Goal: Transaction & Acquisition: Purchase product/service

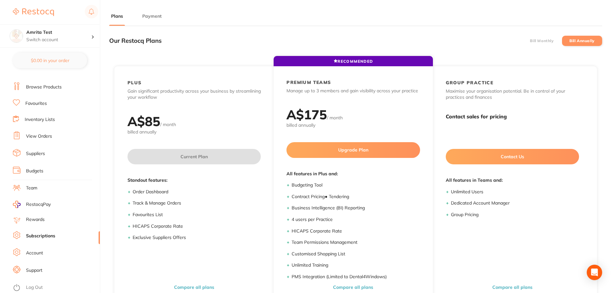
click at [159, 23] on li "Payment" at bounding box center [151, 19] width 23 height 13
click at [159, 20] on li "Payment" at bounding box center [151, 19] width 23 height 13
click at [156, 16] on button "Payment" at bounding box center [151, 16] width 23 height 6
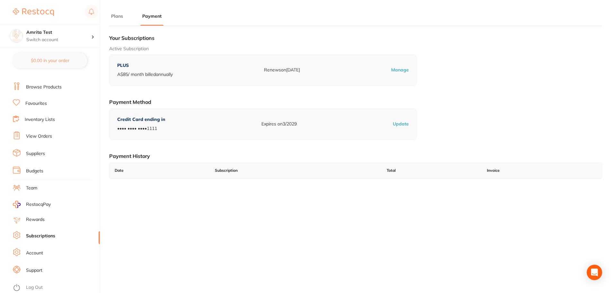
click at [399, 67] on p "Manage" at bounding box center [400, 70] width 18 height 6
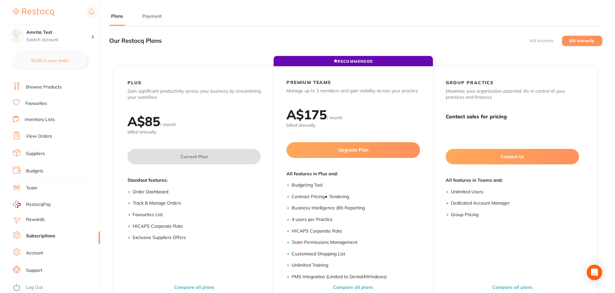
click at [155, 18] on button "Payment" at bounding box center [151, 16] width 23 height 6
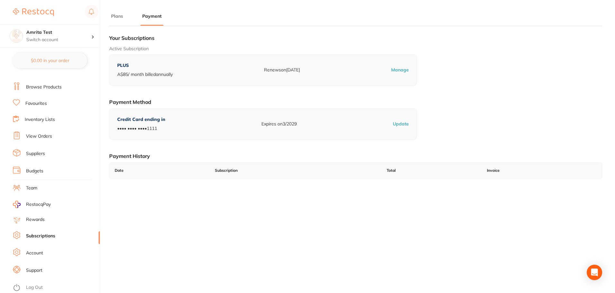
click at [402, 124] on p "Update" at bounding box center [401, 124] width 16 height 6
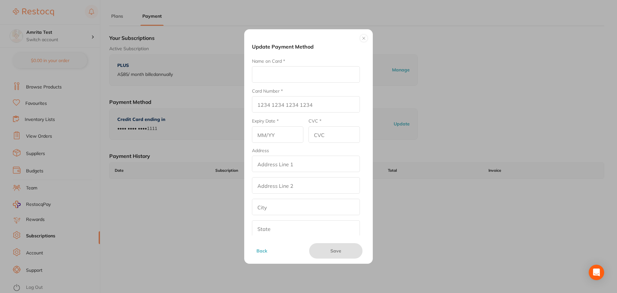
click at [365, 38] on button at bounding box center [364, 38] width 8 height 8
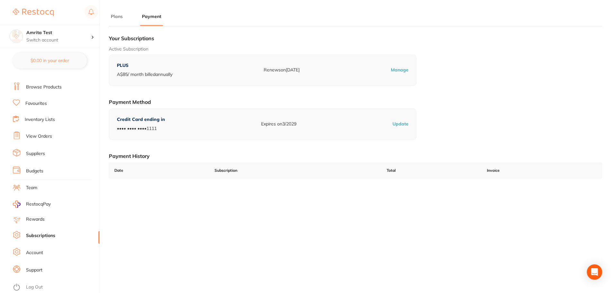
scroll to position [0, 0]
click at [39, 253] on link "Account" at bounding box center [34, 253] width 17 height 6
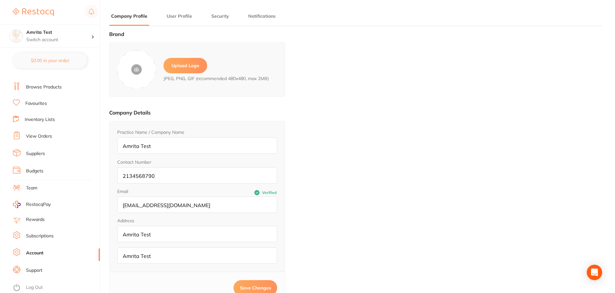
type input "Amrita"
type input "Test"
type input "2134568790"
type input "amrita+91@terrificminds.com"
drag, startPoint x: 216, startPoint y: 204, endPoint x: 117, endPoint y: 209, distance: 98.5
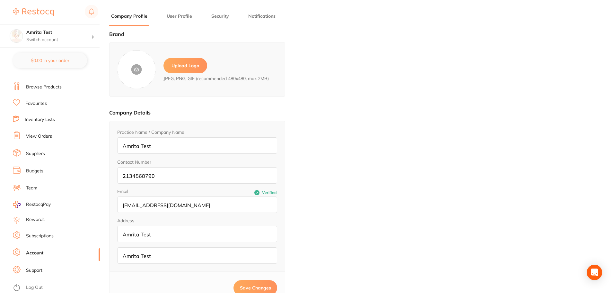
click at [117, 209] on input "amrita+91@terrificminds.com" at bounding box center [197, 204] width 160 height 16
click at [41, 229] on ul "Dashboard Browse Products Favourites Inventory Lists View Orders Suppliers Budg…" at bounding box center [56, 176] width 87 height 222
click at [42, 236] on link "Subscriptions" at bounding box center [40, 236] width 28 height 6
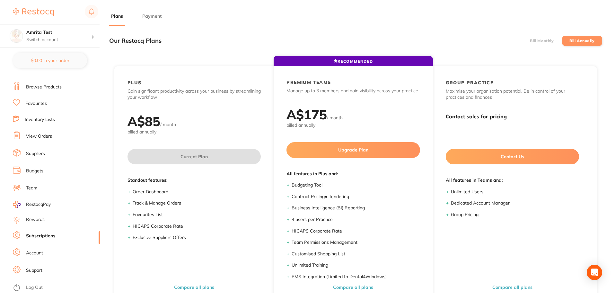
click at [159, 14] on button "Payment" at bounding box center [151, 16] width 23 height 6
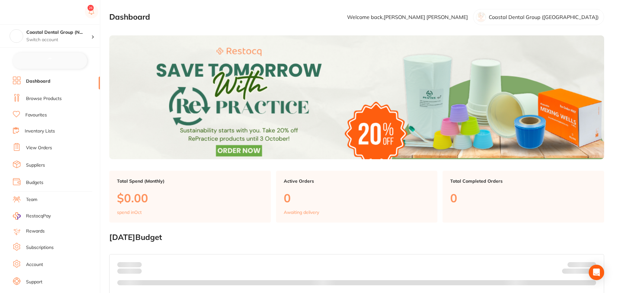
checkbox input "false"
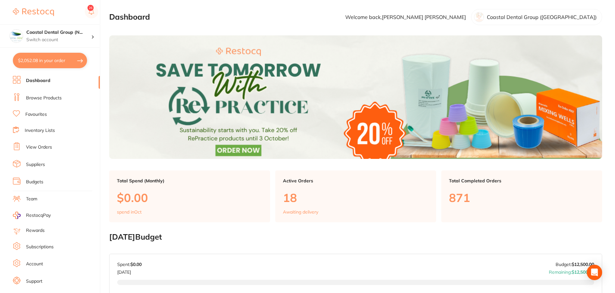
click at [39, 248] on link "Subscriptions" at bounding box center [40, 247] width 28 height 6
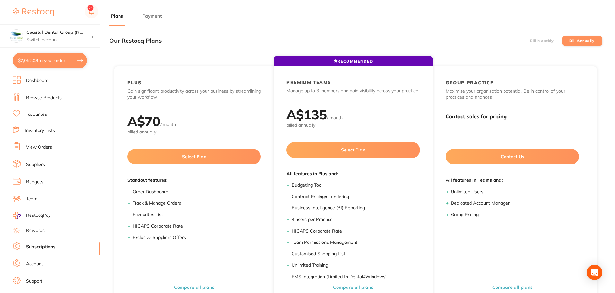
click at [156, 18] on button "Payment" at bounding box center [151, 16] width 23 height 6
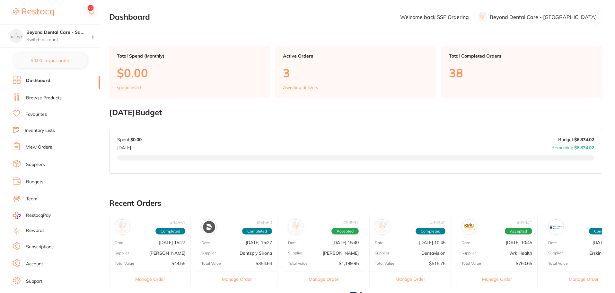
click at [41, 249] on link "Subscriptions" at bounding box center [40, 247] width 28 height 6
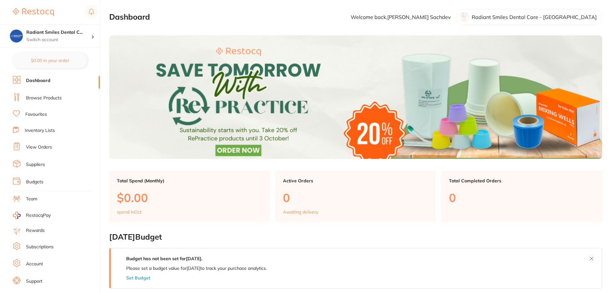
click at [46, 245] on link "Subscriptions" at bounding box center [40, 247] width 28 height 6
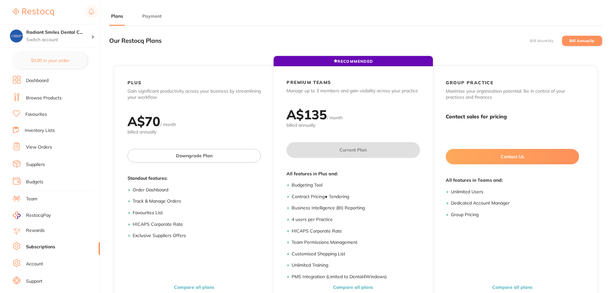
click at [156, 17] on button "Payment" at bounding box center [151, 16] width 23 height 6
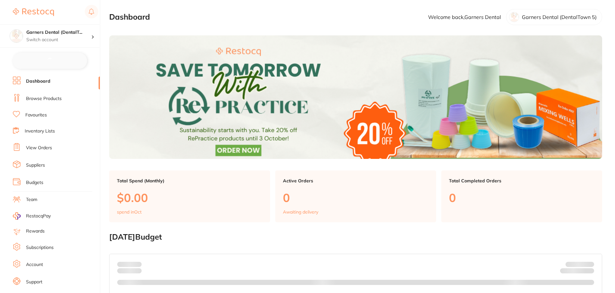
click at [46, 249] on link "Subscriptions" at bounding box center [40, 247] width 28 height 6
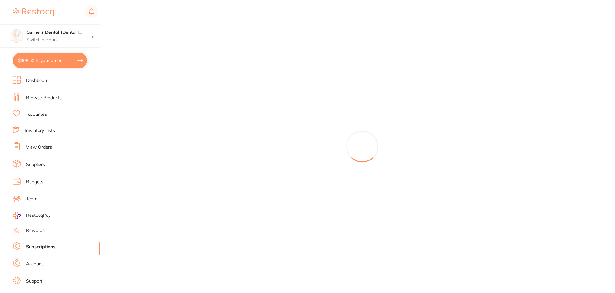
checkbox input "false"
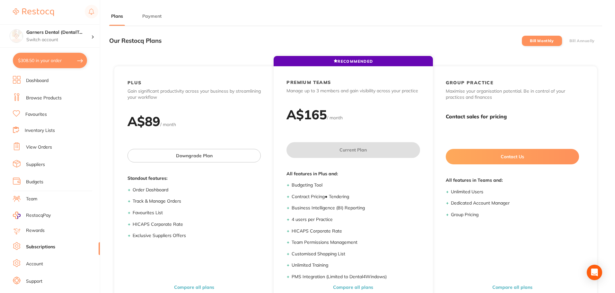
click at [150, 13] on button "Payment" at bounding box center [151, 16] width 23 height 6
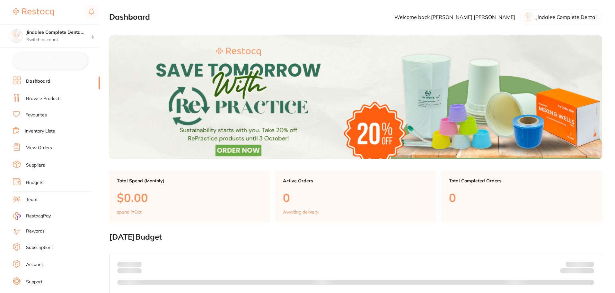
checkbox input "false"
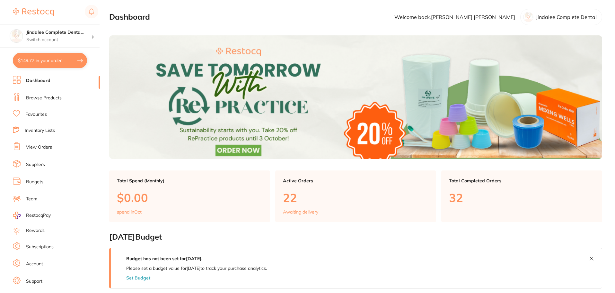
drag, startPoint x: 46, startPoint y: 241, endPoint x: 46, endPoint y: 246, distance: 4.5
click at [46, 246] on link "Subscriptions" at bounding box center [40, 247] width 28 height 6
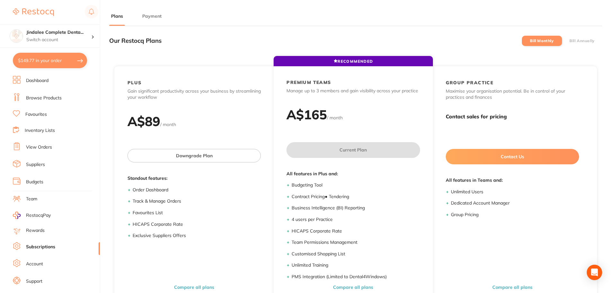
click at [156, 15] on button "Payment" at bounding box center [151, 16] width 23 height 6
click at [139, 17] on ul "Plans Payment" at bounding box center [355, 19] width 493 height 13
click at [144, 17] on button "Payment" at bounding box center [151, 16] width 23 height 6
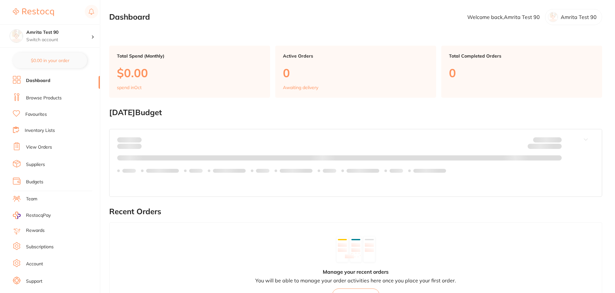
click at [45, 245] on link "Subscriptions" at bounding box center [40, 247] width 28 height 6
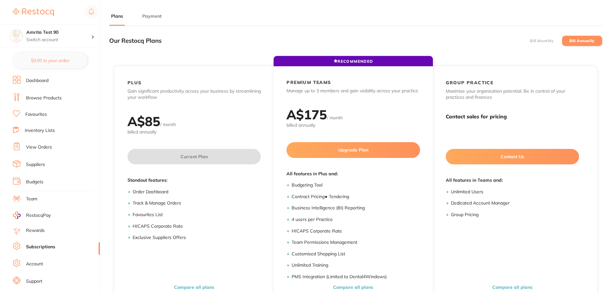
click at [158, 18] on button "Payment" at bounding box center [151, 16] width 23 height 6
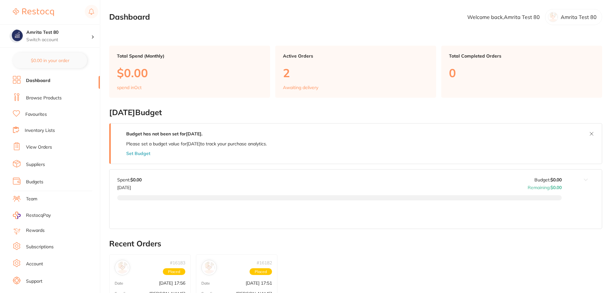
click at [38, 246] on link "Subscriptions" at bounding box center [40, 247] width 28 height 6
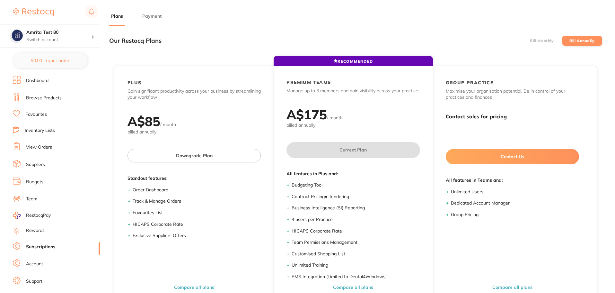
click at [145, 13] on button "Payment" at bounding box center [151, 16] width 23 height 6
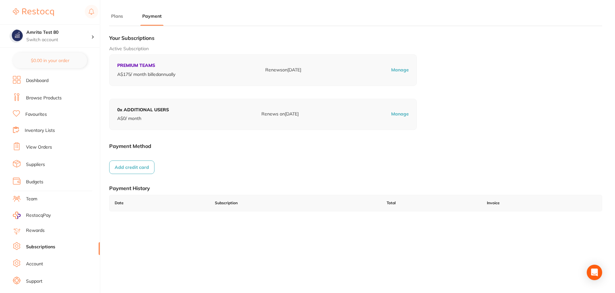
click at [135, 169] on button "Add credit card" at bounding box center [131, 166] width 45 height 13
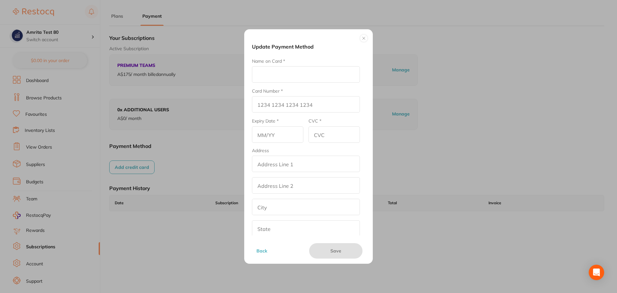
click at [297, 72] on input "Name on Card *" at bounding box center [306, 74] width 108 height 16
type input "Amrita E"
type input "4111 1111 1111 1111"
type input "12/26"
click at [311, 136] on input "CVC *" at bounding box center [333, 134] width 51 height 16
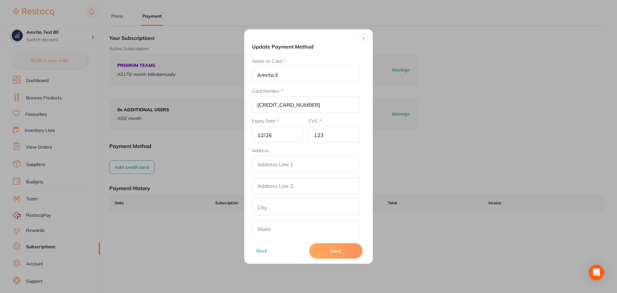
type input "123"
click at [309, 158] on input "addressLineOne" at bounding box center [306, 164] width 108 height 16
drag, startPoint x: 307, startPoint y: 160, endPoint x: 218, endPoint y: 165, distance: 89.2
click at [218, 165] on div "Update Payment Method Name on Card * Amrita E Card Number * 4111 1111 1111 1111…" at bounding box center [308, 146] width 617 height 293
type input "Test"
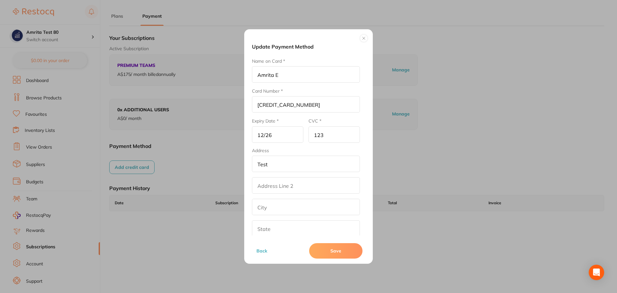
click at [272, 179] on input "addressLinetwo" at bounding box center [306, 185] width 108 height 16
paste input "Test"
type input "Test"
drag, startPoint x: 264, startPoint y: 206, endPoint x: 265, endPoint y: 215, distance: 9.3
click at [264, 206] on input "text" at bounding box center [306, 207] width 108 height 16
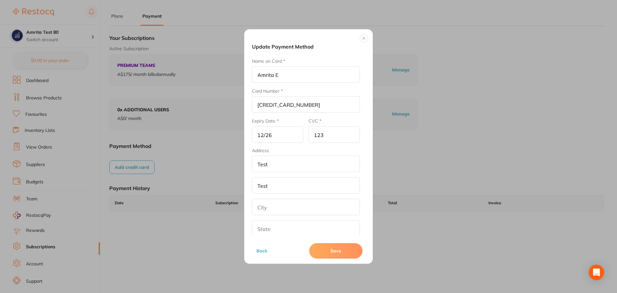
paste input "Test"
type input "Test"
click at [263, 229] on input "text" at bounding box center [306, 228] width 108 height 16
paste input "Test"
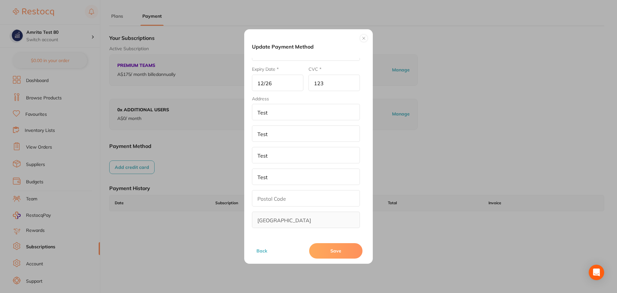
type input "Test"
click at [269, 197] on input "text" at bounding box center [306, 198] width 108 height 16
type input "321"
click at [323, 254] on button "Save" at bounding box center [335, 250] width 53 height 15
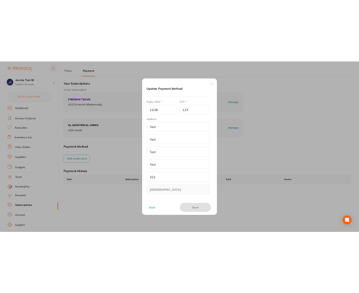
scroll to position [0, 0]
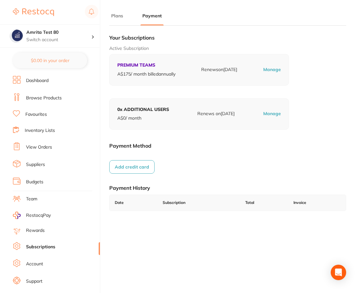
click at [139, 164] on button "Add credit card" at bounding box center [131, 166] width 45 height 13
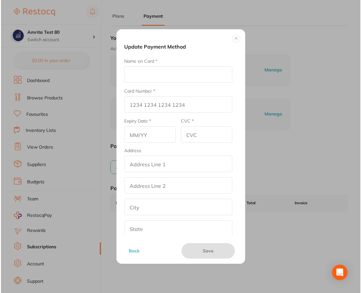
scroll to position [0, 0]
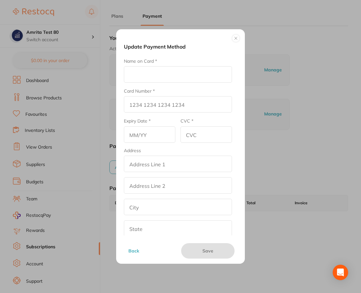
drag, startPoint x: 162, startPoint y: 78, endPoint x: 165, endPoint y: 81, distance: 4.6
click at [162, 78] on input "Name on Card *" at bounding box center [178, 74] width 108 height 16
type input "Amrita E"
type input "4111 1111 1111 1111"
type input "12/26"
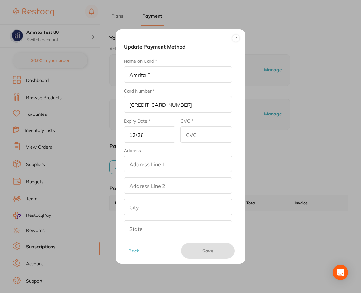
click at [200, 130] on input "CVC *" at bounding box center [205, 134] width 51 height 16
type input "123"
click at [182, 167] on input "addressLineOne" at bounding box center [178, 164] width 108 height 16
paste input "Test"
type input "Test"
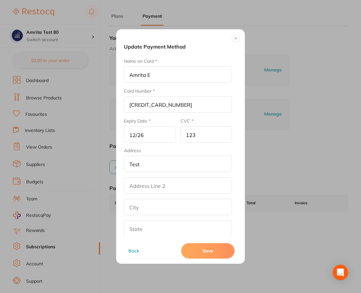
click at [142, 183] on input "addressLinetwo" at bounding box center [178, 185] width 108 height 16
paste input "Test"
type input "Test"
click at [143, 208] on input "text" at bounding box center [178, 207] width 108 height 16
paste input "Test"
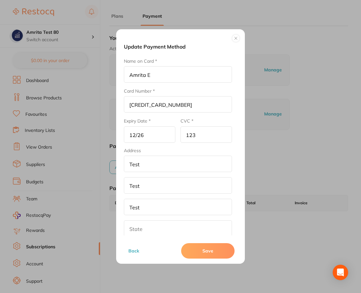
type input "Test"
click at [141, 226] on input "text" at bounding box center [178, 228] width 108 height 16
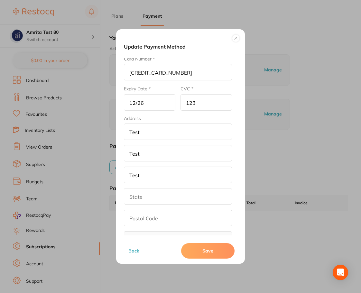
paste input "Test"
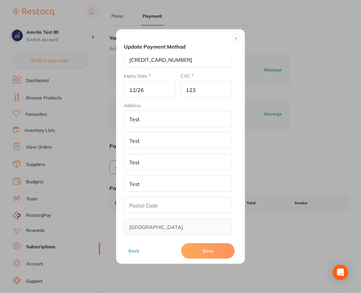
scroll to position [52, 0]
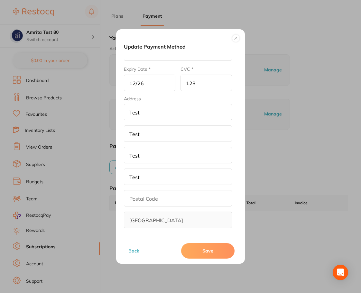
type input "Test"
click at [145, 202] on input "text" at bounding box center [178, 198] width 108 height 16
type input "321"
click at [191, 252] on button "Save" at bounding box center [207, 250] width 53 height 15
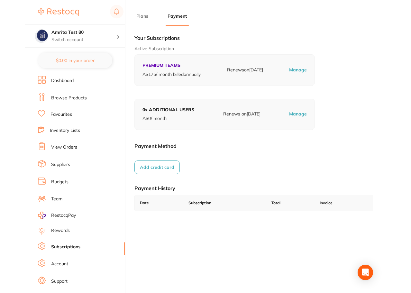
scroll to position [0, 0]
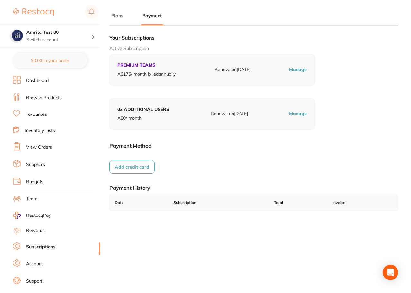
click at [146, 165] on button "Add credit card" at bounding box center [131, 166] width 45 height 13
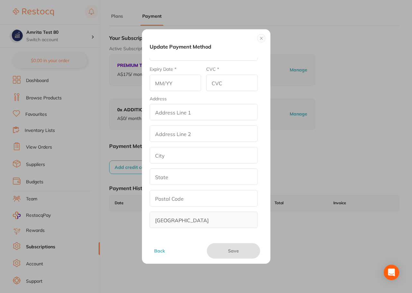
scroll to position [0, 0]
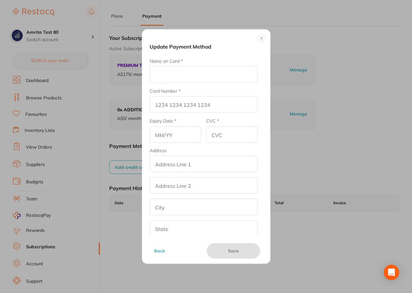
click at [168, 72] on input "Name on Card *" at bounding box center [204, 74] width 108 height 16
type input "Amrita E"
type input "4111 1111 1111 1111"
type input "12/26"
click at [221, 137] on input "CVC *" at bounding box center [231, 134] width 51 height 16
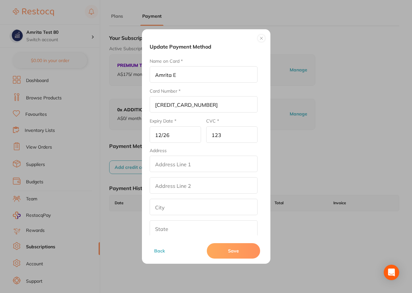
type input "123"
click at [223, 166] on input "addressLineOne" at bounding box center [204, 164] width 108 height 16
type input "4/60 George Street"
click at [215, 179] on input "addressLinetwo" at bounding box center [204, 185] width 108 height 16
click at [208, 180] on input "addressLinetwo" at bounding box center [204, 185] width 108 height 16
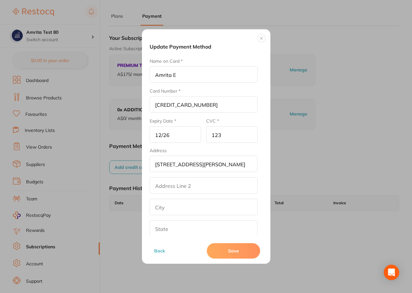
click at [187, 183] on input "addressLinetwo" at bounding box center [204, 185] width 108 height 16
click at [166, 206] on input "text" at bounding box center [204, 207] width 108 height 16
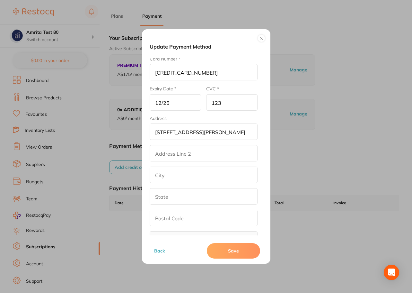
click at [173, 181] on input "text" at bounding box center [204, 174] width 108 height 16
type input "Sydney"
click at [179, 195] on input "text" at bounding box center [204, 196] width 108 height 16
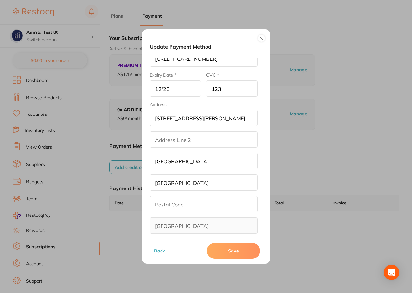
scroll to position [52, 0]
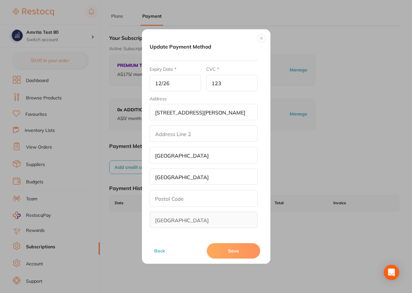
type input "New south wales"
click at [175, 198] on input "text" at bounding box center [204, 198] width 108 height 16
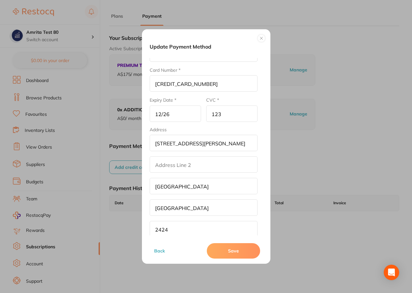
scroll to position [32, 0]
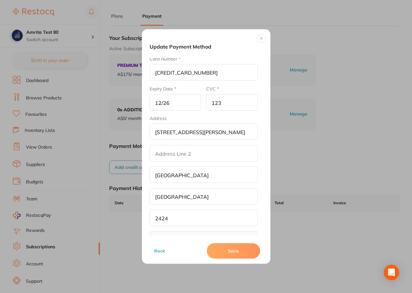
type input "2424"
click at [224, 254] on button "Save" at bounding box center [233, 250] width 53 height 15
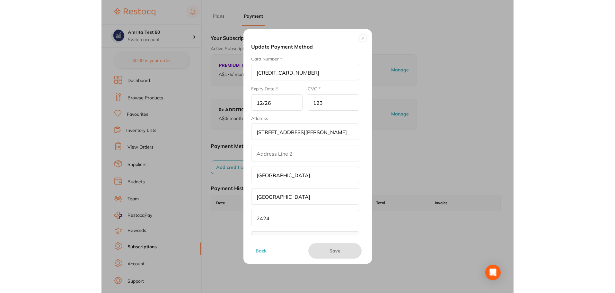
scroll to position [0, 0]
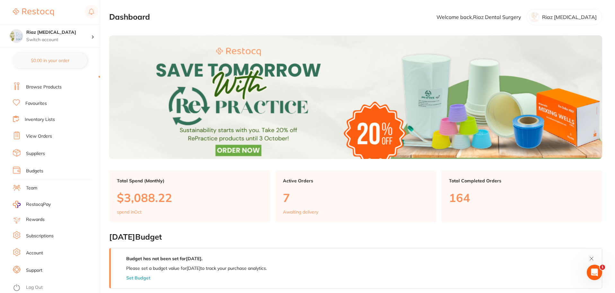
click at [36, 286] on link "Log Out" at bounding box center [34, 287] width 17 height 6
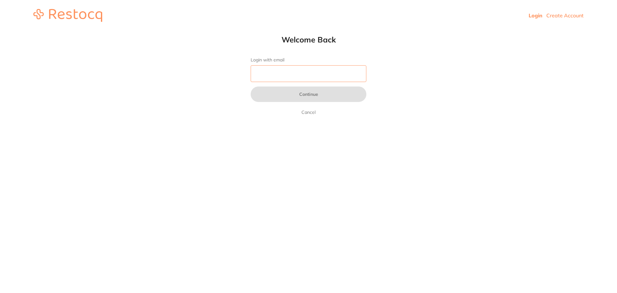
drag, startPoint x: 0, startPoint y: 0, endPoint x: 292, endPoint y: 72, distance: 300.5
click at [292, 72] on input "Login with email" at bounding box center [309, 73] width 116 height 17
type input "amrita@terrificminds.com"
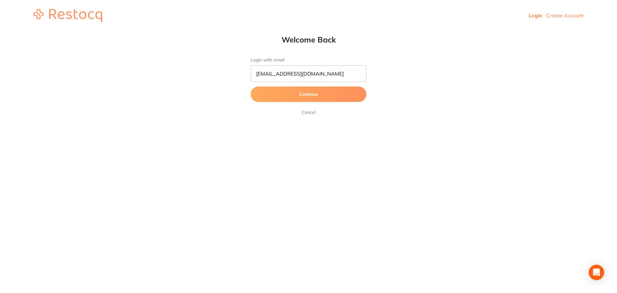
click at [298, 92] on button "Continue" at bounding box center [309, 93] width 116 height 15
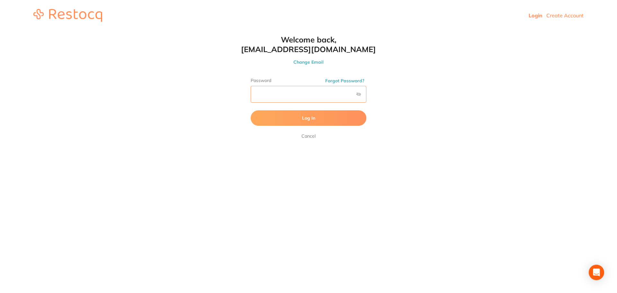
click at [251, 110] on button "Log In" at bounding box center [309, 117] width 116 height 15
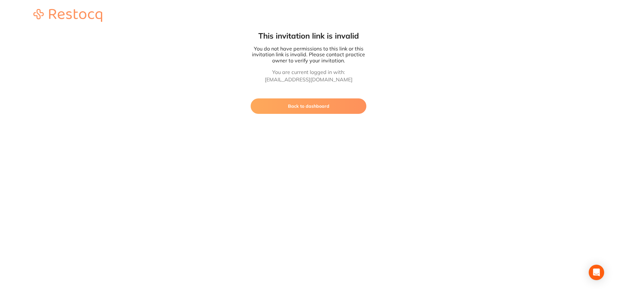
click at [321, 108] on button "Back to dashboard" at bounding box center [309, 105] width 116 height 15
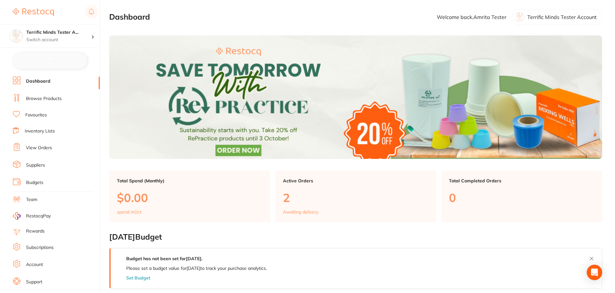
checkbox input "false"
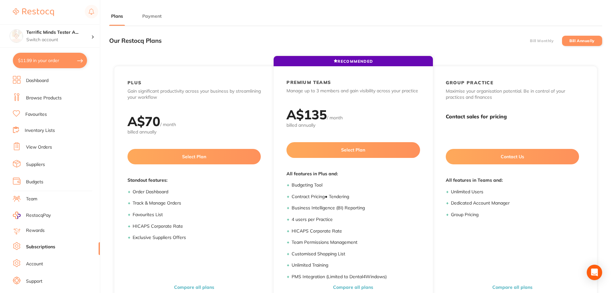
click at [547, 43] on li "Bill Monthly" at bounding box center [542, 41] width 40 height 10
click at [584, 41] on label "Bill Annually" at bounding box center [582, 41] width 25 height 4
click at [570, 41] on input "Bill Annually" at bounding box center [570, 41] width 0 height 0
click at [540, 36] on li "Bill Monthly" at bounding box center [542, 41] width 40 height 10
click at [582, 42] on label "Bill Annually" at bounding box center [582, 41] width 25 height 4
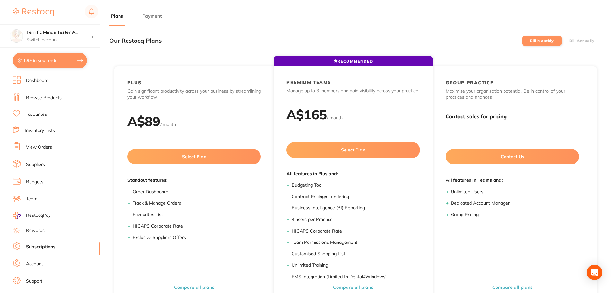
click at [570, 41] on input "Bill Annually" at bounding box center [570, 41] width 0 height 0
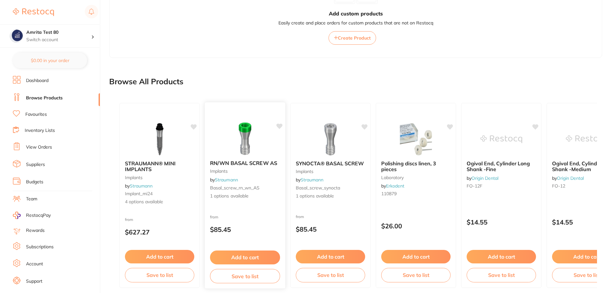
scroll to position [287, 0]
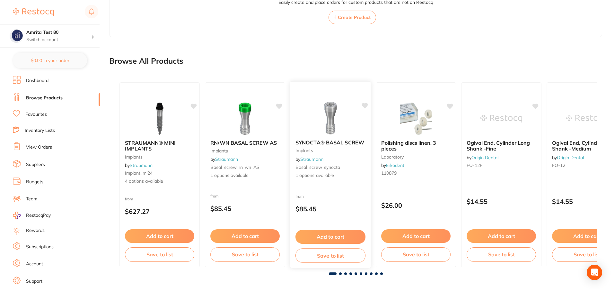
click at [309, 235] on button "Add to cart" at bounding box center [331, 237] width 70 height 14
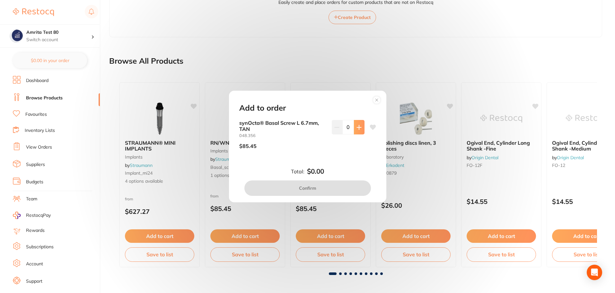
click at [361, 125] on button at bounding box center [359, 127] width 11 height 14
type input "1"
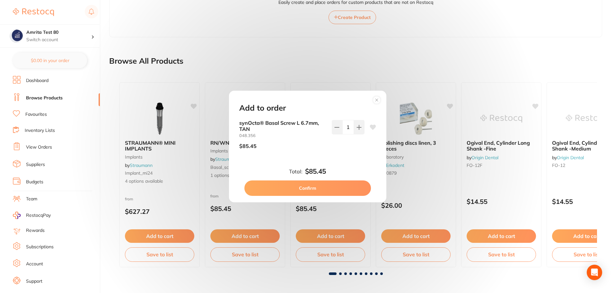
click at [344, 186] on button "Confirm" at bounding box center [308, 187] width 127 height 15
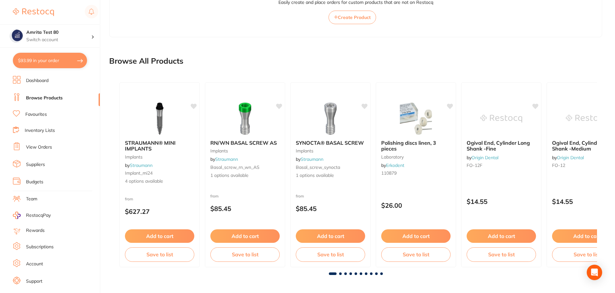
click at [52, 64] on button "$93.99 in your order" at bounding box center [50, 60] width 74 height 15
checkbox input "true"
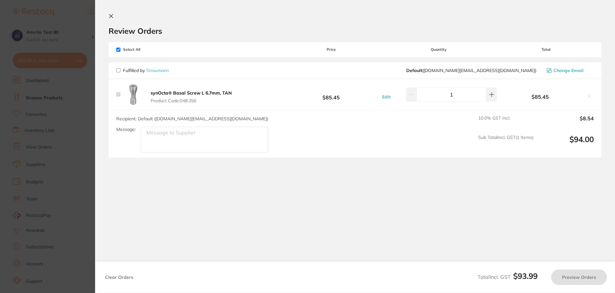
scroll to position [0, 0]
checkbox input "false"
checkbox input "true"
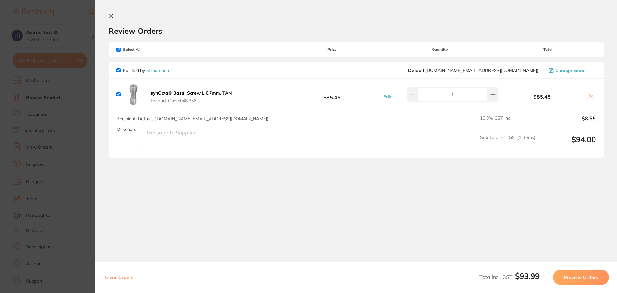
click at [564, 277] on button "Preview Orders" at bounding box center [581, 276] width 56 height 15
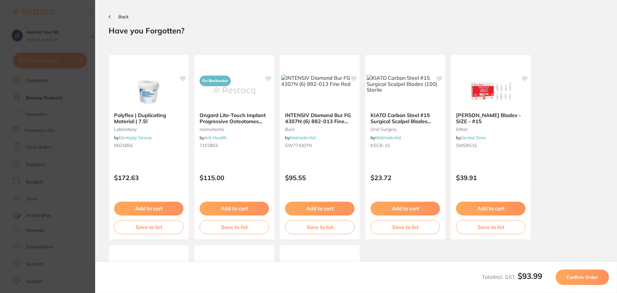
click at [564, 277] on button "Confirm Order" at bounding box center [582, 276] width 53 height 15
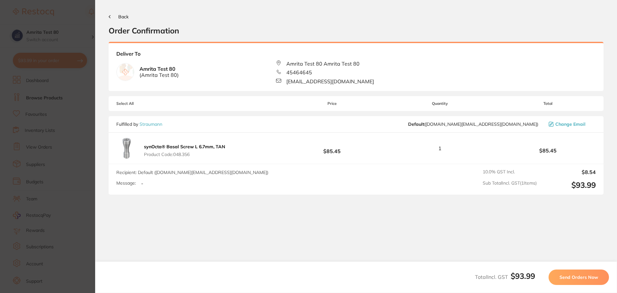
click at [564, 277] on span "Send Orders Now" at bounding box center [578, 277] width 39 height 6
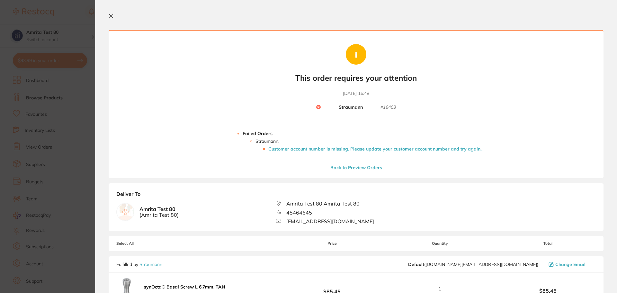
click at [334, 149] on li "Customer account number is missing. Please update your customer account number …" at bounding box center [375, 148] width 214 height 5
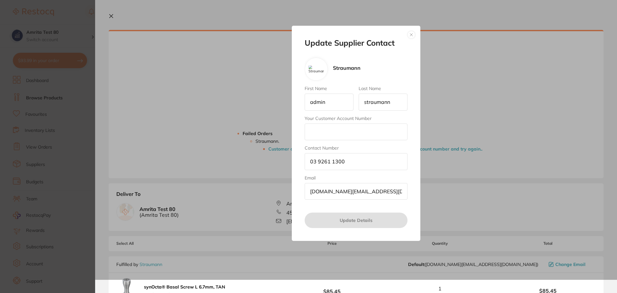
click at [335, 133] on input "Your Customer Account Number" at bounding box center [356, 131] width 103 height 17
type input "647"
click at [382, 223] on button "Update Details" at bounding box center [356, 219] width 103 height 15
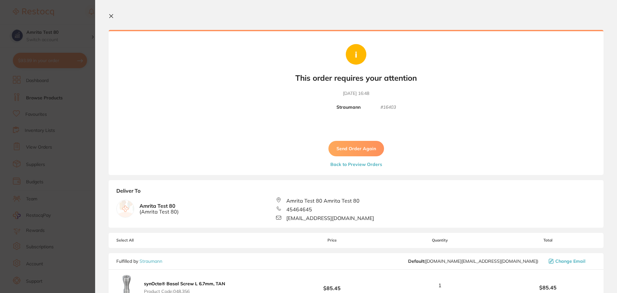
click at [363, 147] on button "Send Order Again" at bounding box center [356, 148] width 56 height 15
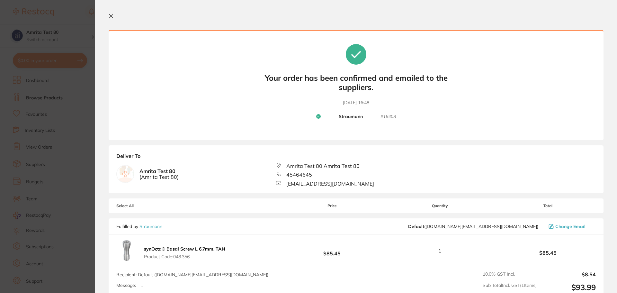
click at [56, 97] on section "Update RRP Set your pre negotiated price for this item. Item Agreed RRP (excl. …" at bounding box center [308, 146] width 617 height 293
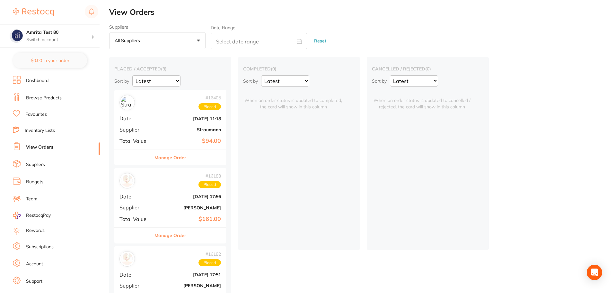
click at [58, 98] on link "Browse Products" at bounding box center [44, 98] width 36 height 6
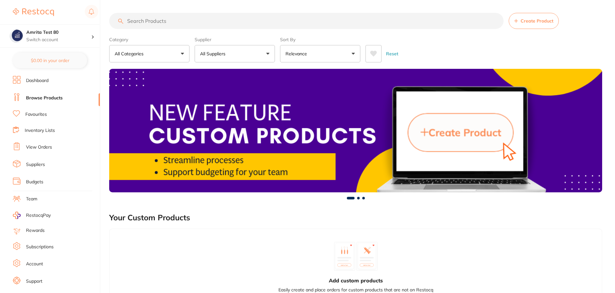
click at [241, 57] on button "All Suppliers" at bounding box center [235, 53] width 80 height 17
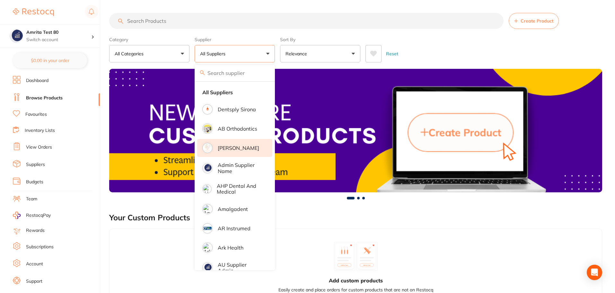
click at [218, 140] on li "[PERSON_NAME]" at bounding box center [234, 148] width 75 height 18
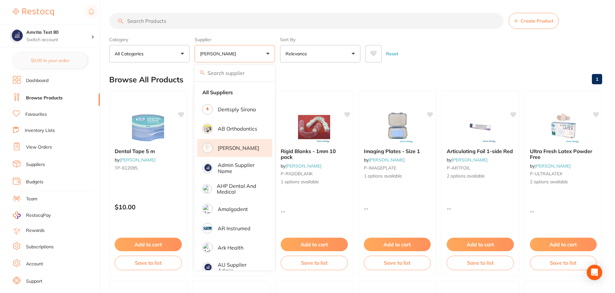
click at [276, 57] on div "Category All Categories All Categories disposables endodontics Clear Category f…" at bounding box center [355, 48] width 493 height 28
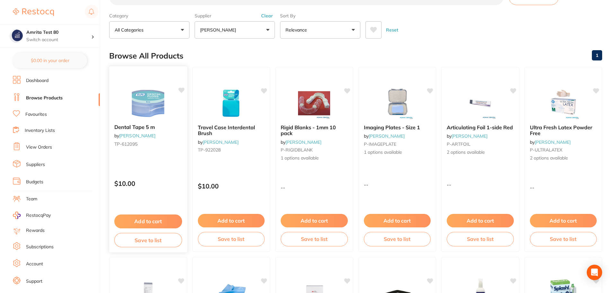
scroll to position [64, 0]
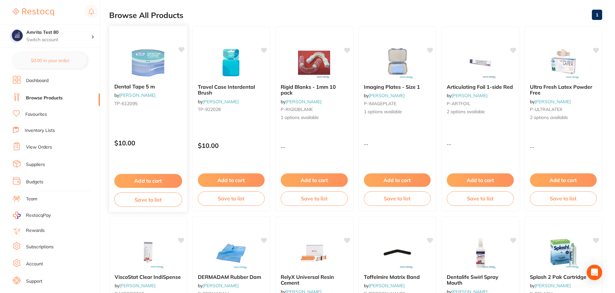
click at [167, 181] on button "Add to cart" at bounding box center [148, 181] width 68 height 14
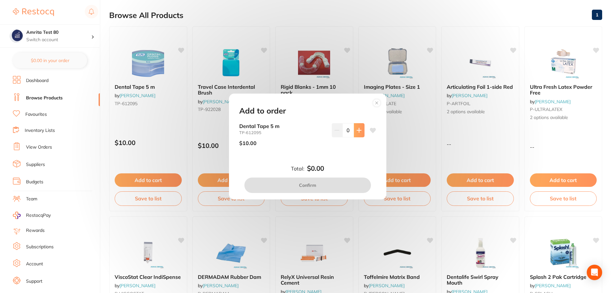
click at [362, 129] on button at bounding box center [359, 130] width 11 height 14
type input "1"
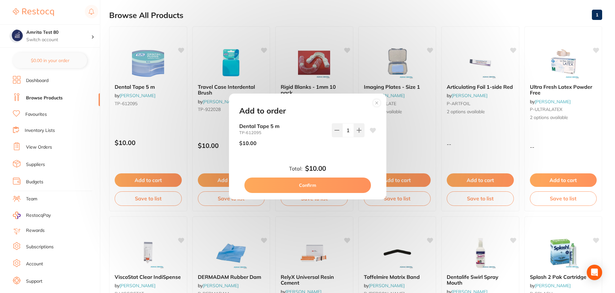
click at [342, 182] on button "Confirm" at bounding box center [308, 184] width 127 height 15
checkbox input "false"
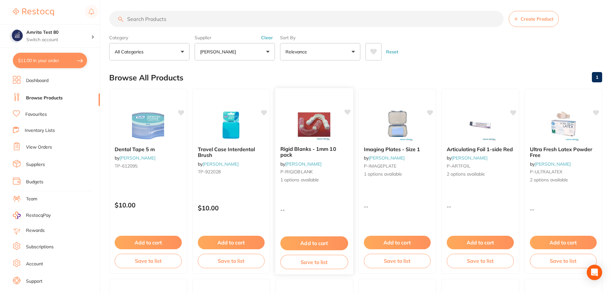
scroll to position [0, 0]
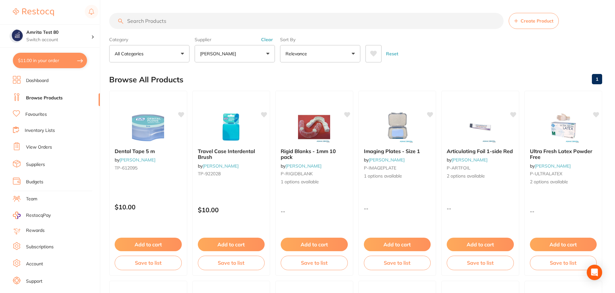
click at [248, 58] on button "[PERSON_NAME]" at bounding box center [235, 53] width 80 height 17
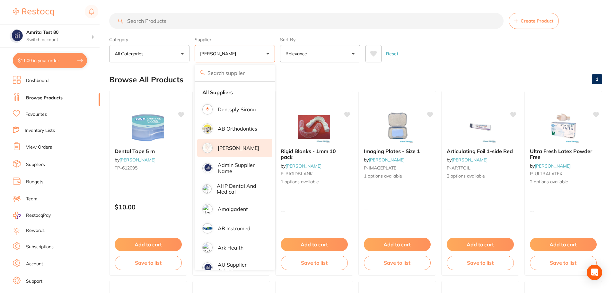
click at [237, 147] on p "[PERSON_NAME]" at bounding box center [238, 148] width 41 height 6
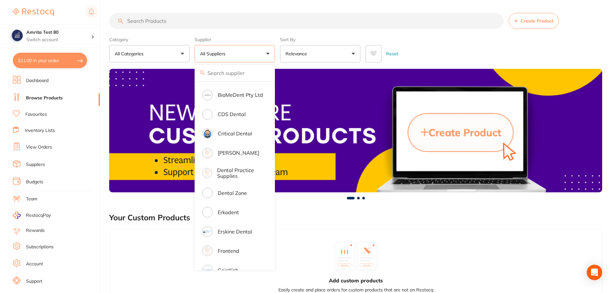
scroll to position [193, 0]
click at [241, 193] on p "Dental Zone" at bounding box center [232, 193] width 29 height 6
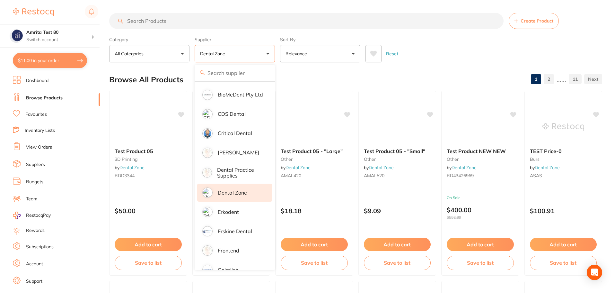
click at [279, 58] on div "Category All Categories All Categories 3D Printing articulating Burs Disposable…" at bounding box center [355, 48] width 493 height 28
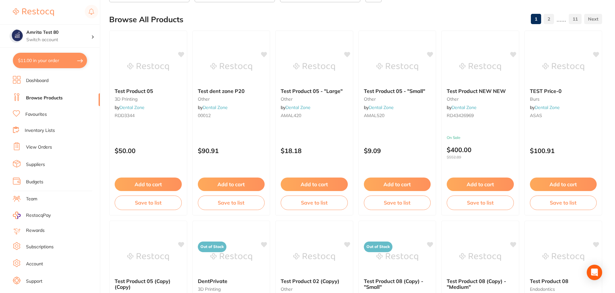
scroll to position [64, 0]
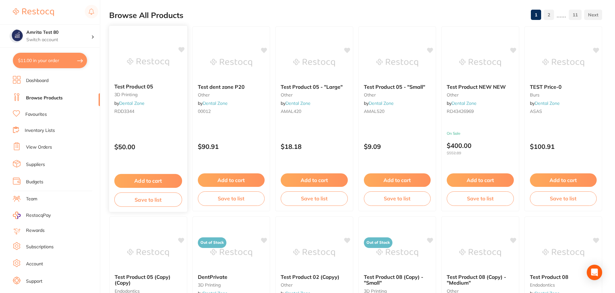
click at [171, 184] on button "Add to cart" at bounding box center [148, 181] width 68 height 14
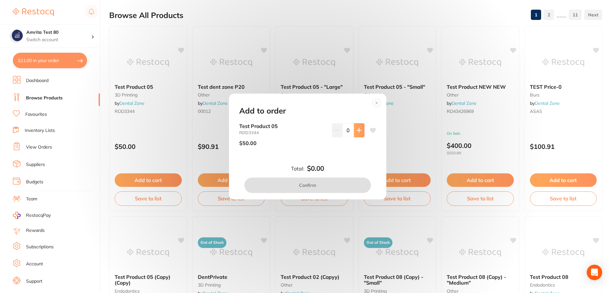
click at [358, 131] on icon at bounding box center [359, 130] width 4 height 4
type input "1"
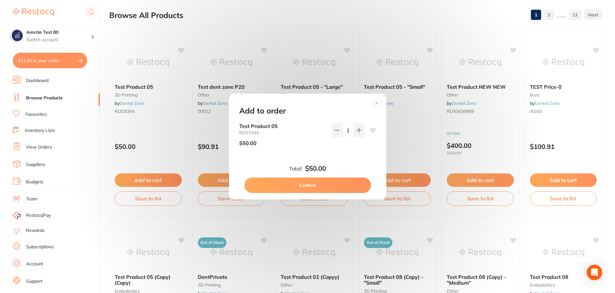
click at [332, 187] on button "Confirm" at bounding box center [308, 184] width 127 height 15
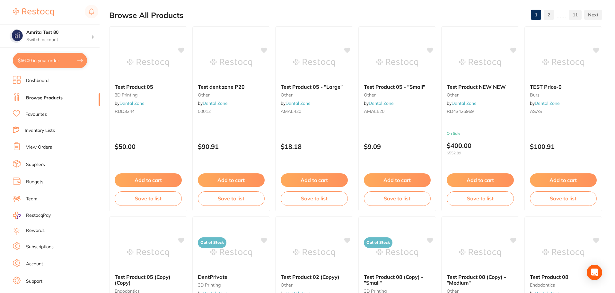
click at [73, 66] on button "$66.00 in your order" at bounding box center [50, 60] width 74 height 15
checkbox input "true"
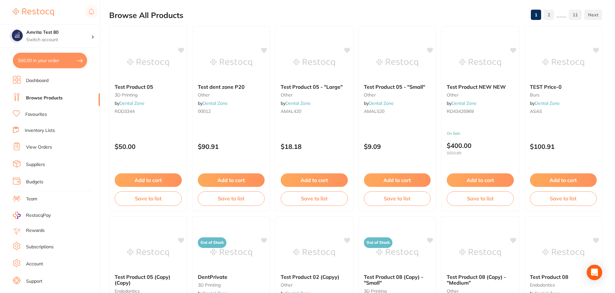
checkbox input "true"
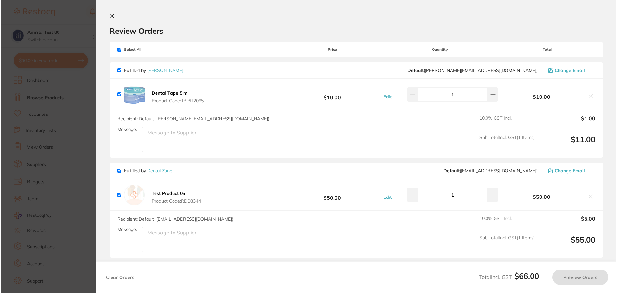
scroll to position [0, 0]
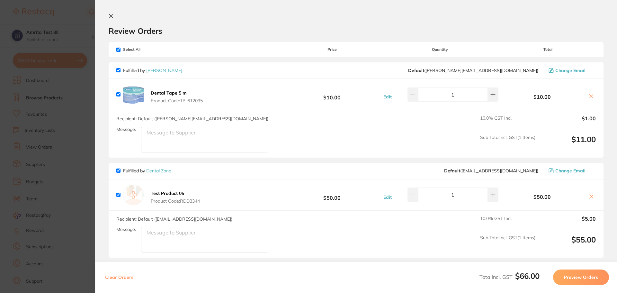
click at [565, 274] on button "Preview Orders" at bounding box center [581, 276] width 56 height 15
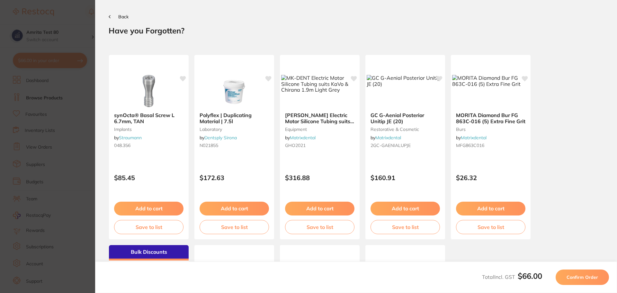
click at [565, 274] on button "Confirm Order" at bounding box center [582, 276] width 53 height 15
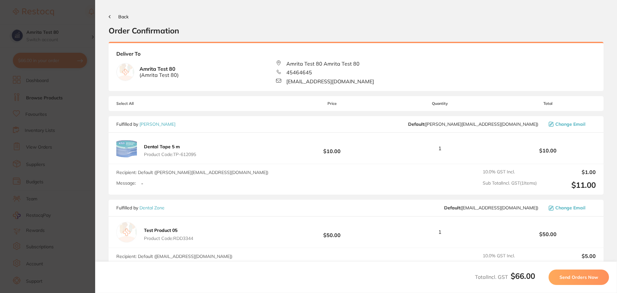
click at [565, 274] on span "Send Orders Now" at bounding box center [578, 277] width 39 height 6
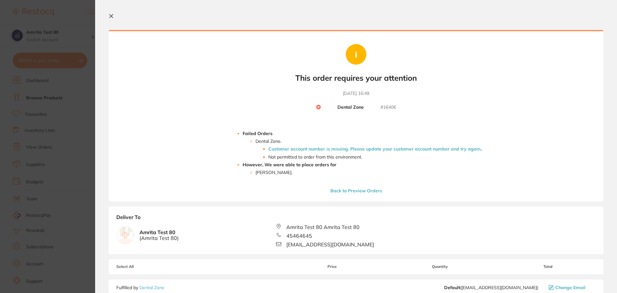
click at [335, 150] on li "Customer account number is missing. Please update your customer account number …" at bounding box center [375, 148] width 214 height 5
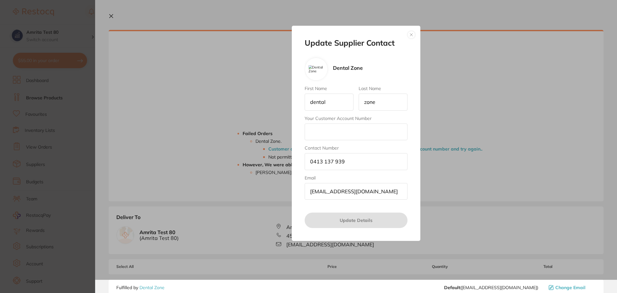
click at [320, 129] on input "Your Customer Account Number" at bounding box center [356, 131] width 103 height 17
type input "79"
click at [363, 220] on button "Update Details" at bounding box center [356, 219] width 103 height 15
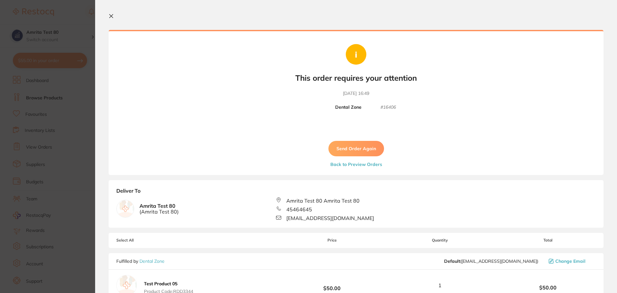
click at [353, 150] on button "Send Order Again" at bounding box center [356, 148] width 56 height 15
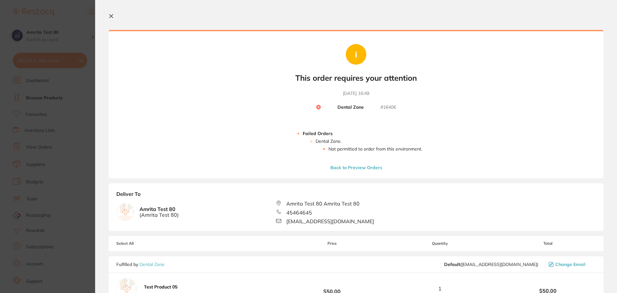
click at [112, 15] on icon at bounding box center [111, 15] width 5 height 5
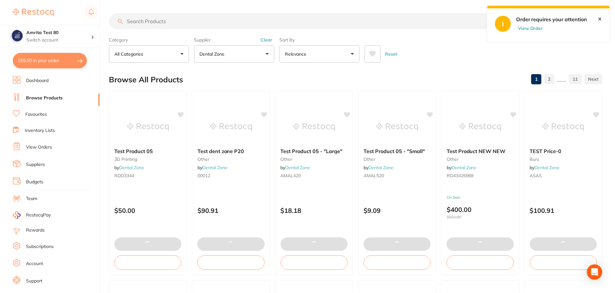
scroll to position [64, 0]
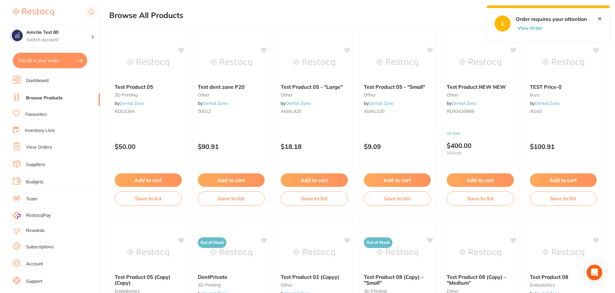
click at [62, 64] on button "$55.00 in your order" at bounding box center [50, 60] width 74 height 15
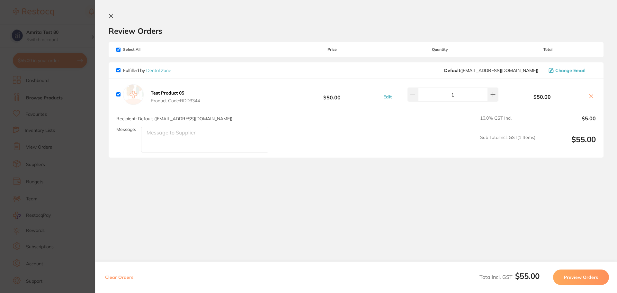
click at [119, 279] on button "Clear Orders" at bounding box center [119, 276] width 32 height 15
checkbox input "true"
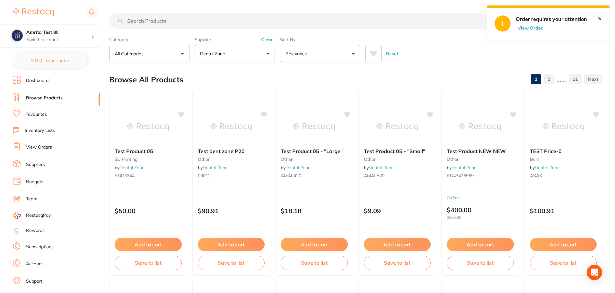
click at [235, 52] on button "Dental Zone" at bounding box center [235, 53] width 80 height 17
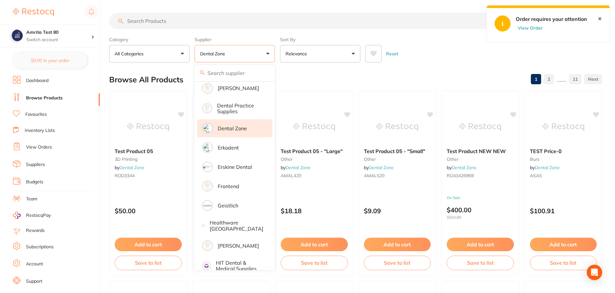
click at [240, 127] on p "Dental Zone" at bounding box center [232, 128] width 29 height 6
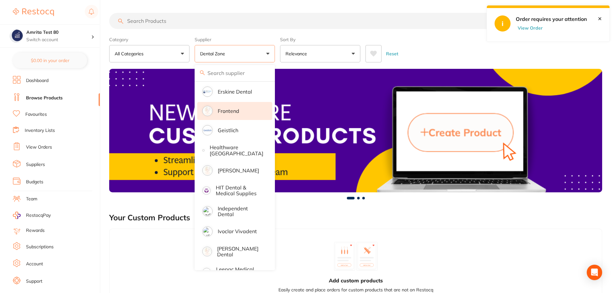
scroll to position [418, 0]
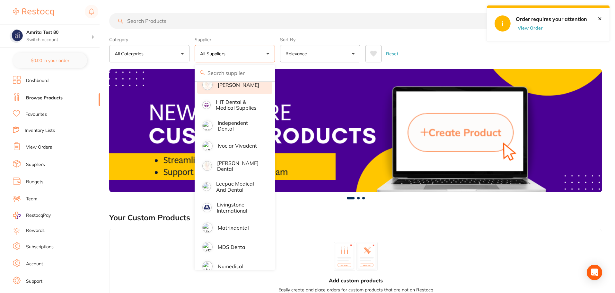
click at [239, 206] on p "Livingstone International" at bounding box center [240, 207] width 47 height 12
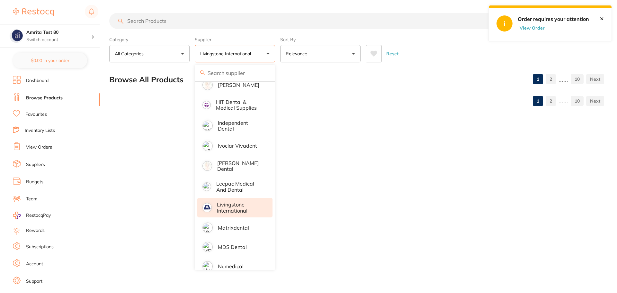
click at [277, 59] on div "Category All Categories All Categories infection control laboratory Clear Categ…" at bounding box center [356, 48] width 495 height 28
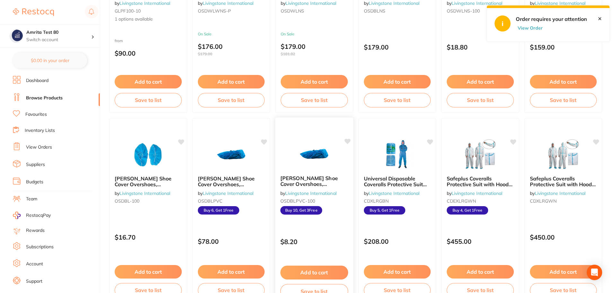
scroll to position [225, 0]
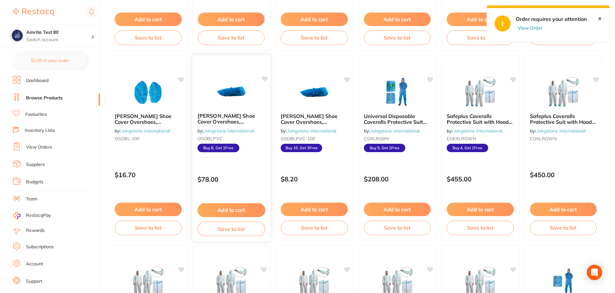
click at [244, 210] on button "Add to cart" at bounding box center [231, 210] width 68 height 14
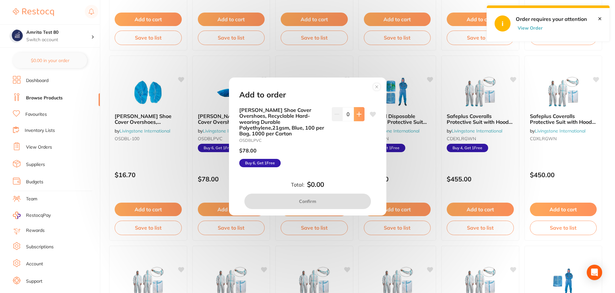
click at [360, 116] on icon at bounding box center [359, 114] width 4 height 4
type input "1"
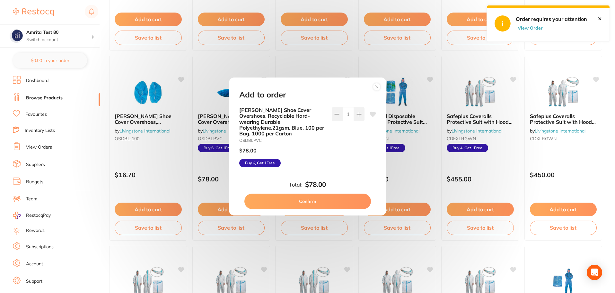
click at [330, 196] on button "Confirm" at bounding box center [308, 200] width 127 height 15
checkbox input "false"
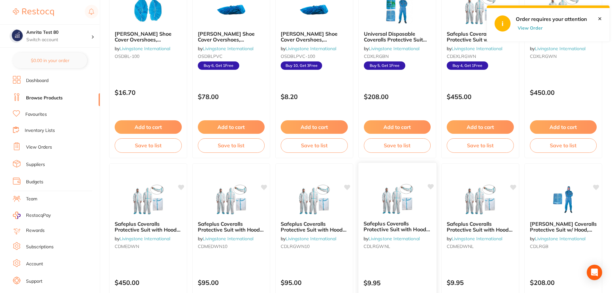
scroll to position [386, 0]
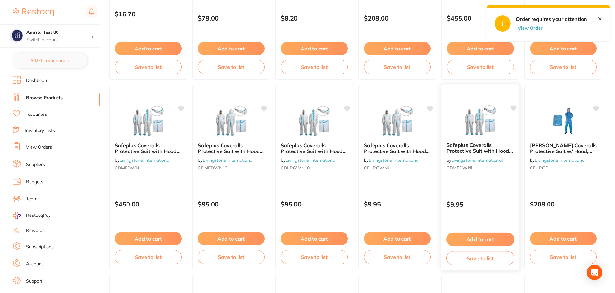
click at [473, 238] on button "Add to cart" at bounding box center [481, 239] width 68 height 14
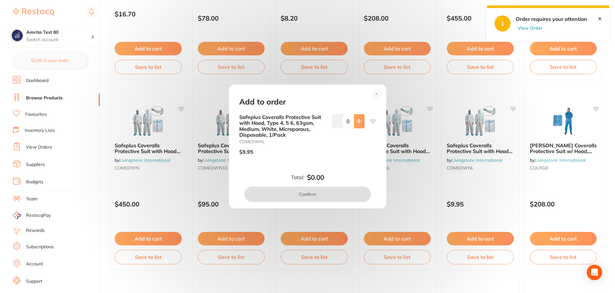
click at [359, 123] on icon at bounding box center [359, 121] width 5 height 5
type input "1"
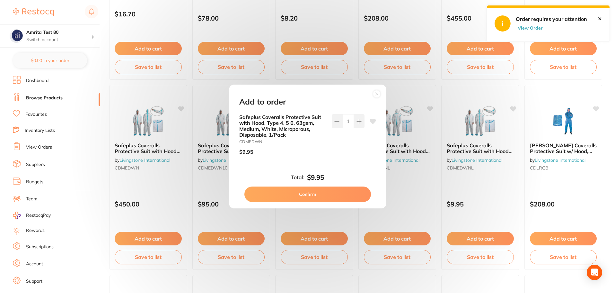
click at [338, 195] on button "Confirm" at bounding box center [308, 193] width 127 height 15
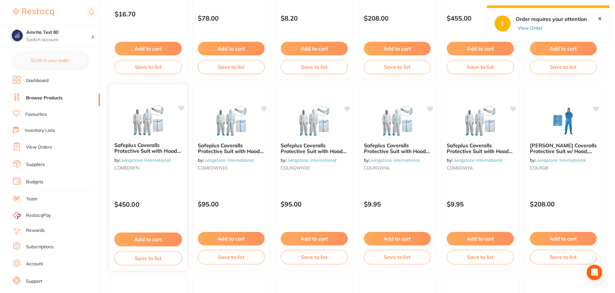
scroll to position [257, 0]
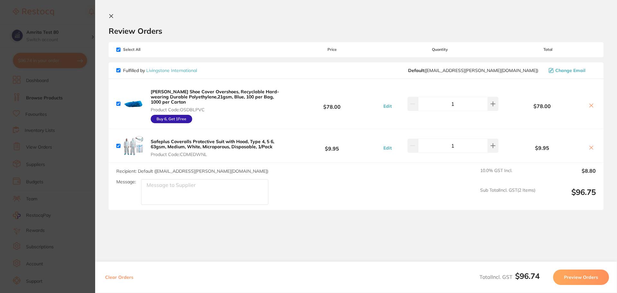
scroll to position [18, 0]
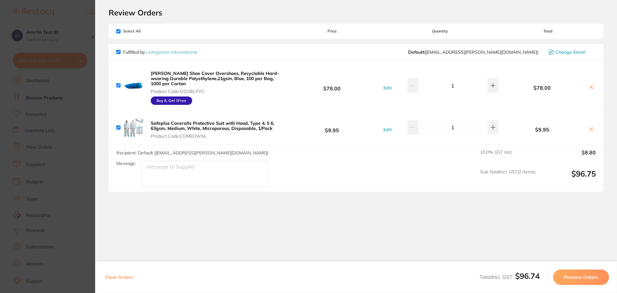
click at [561, 280] on button "Preview Orders" at bounding box center [581, 276] width 56 height 15
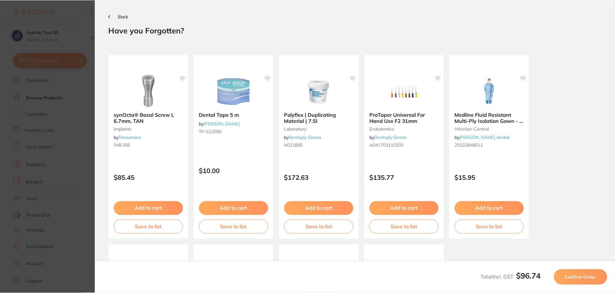
scroll to position [0, 0]
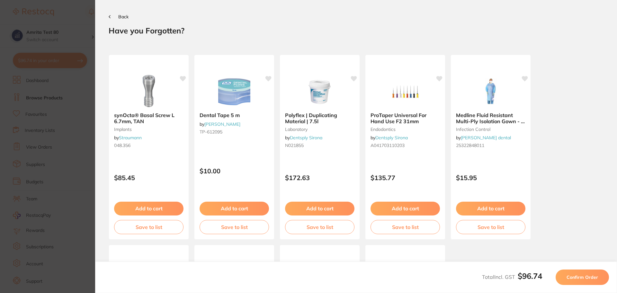
click at [561, 280] on button "Confirm Order" at bounding box center [582, 276] width 53 height 15
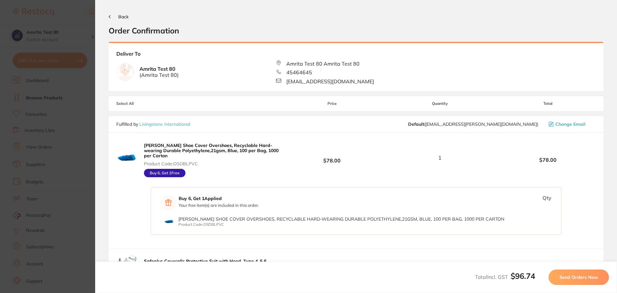
click at [561, 280] on span "Send Orders Now" at bounding box center [578, 277] width 39 height 6
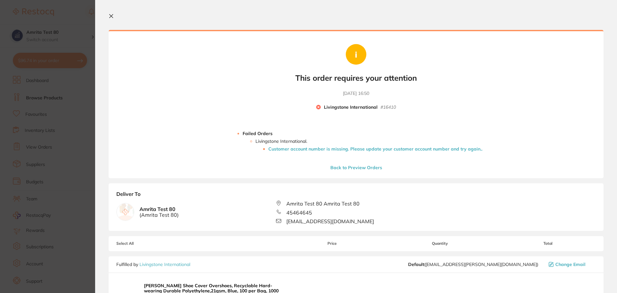
click at [333, 148] on li "Customer account number is missing. Please update your customer account number …" at bounding box center [375, 148] width 214 height 5
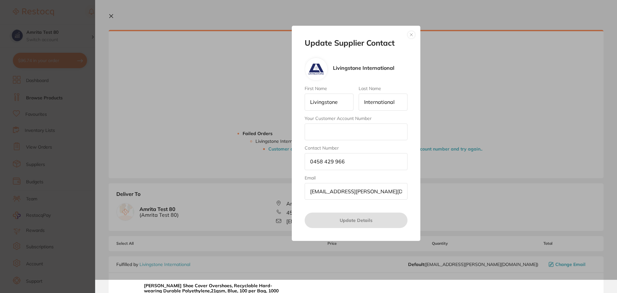
click at [330, 136] on input "Your Customer Account Number" at bounding box center [356, 131] width 103 height 17
type input "324"
click at [352, 220] on button "Update Details" at bounding box center [356, 219] width 103 height 15
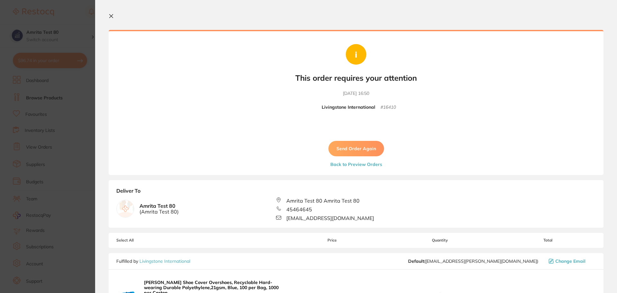
click at [356, 150] on button "Send Order Again" at bounding box center [356, 148] width 56 height 15
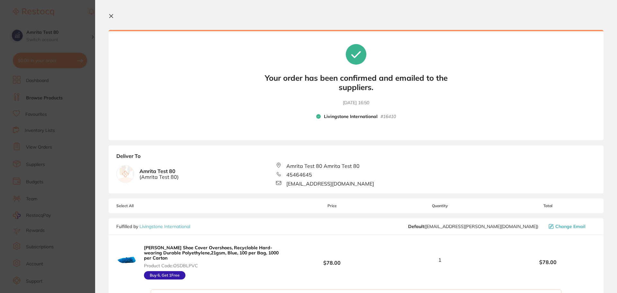
click at [111, 16] on icon at bounding box center [112, 16] width 4 height 4
